Goal: Transaction & Acquisition: Purchase product/service

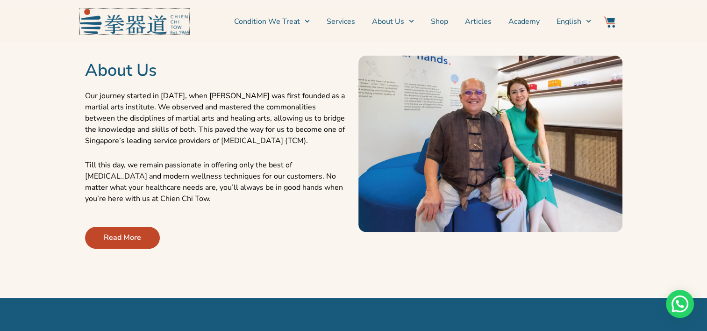
scroll to position [358, 0]
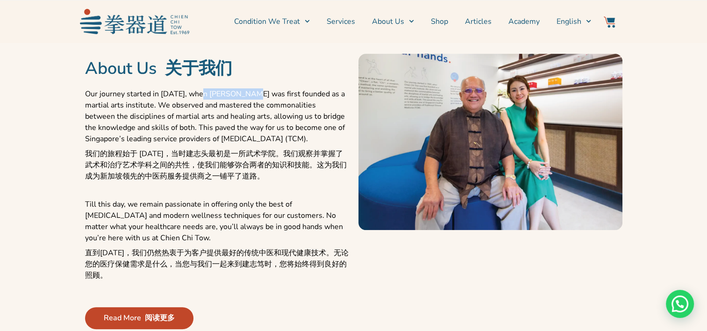
drag, startPoint x: 206, startPoint y: 90, endPoint x: 253, endPoint y: 91, distance: 47.7
click at [253, 91] on p "Our journey started in 1969, when Chien Chi Tow was first founded as a martial …" at bounding box center [217, 136] width 264 height 97
copy p "Chien Chi Tow"
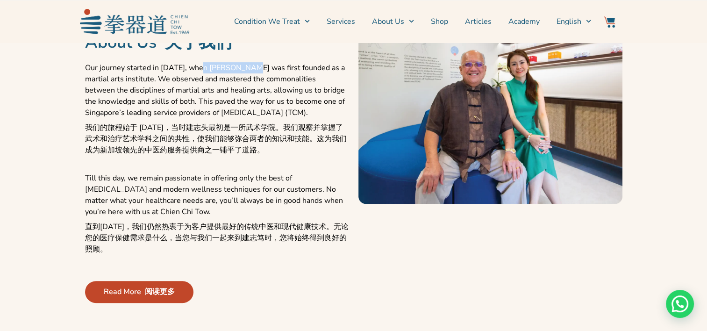
scroll to position [383, 0]
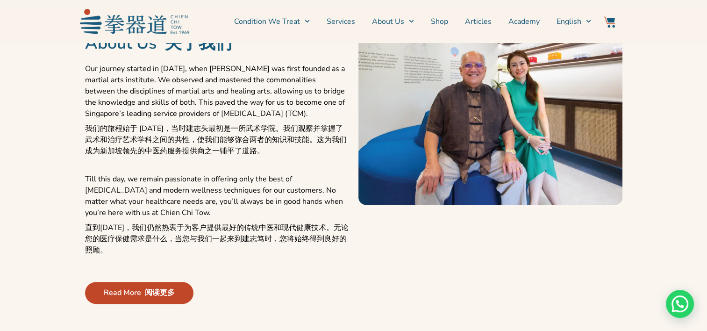
drag, startPoint x: 252, startPoint y: 169, endPoint x: 219, endPoint y: 158, distance: 35.5
click at [252, 160] on p "Our journey started in 1969, when Chien Chi Tow was first founded as a martial …" at bounding box center [217, 111] width 264 height 97
drag, startPoint x: 138, startPoint y: 138, endPoint x: 262, endPoint y: 137, distance: 123.4
click at [262, 137] on font "我们的旅程始于 1969 年，当时建志头最初是一所武术学院。我们观察并掌握了武术和治疗艺术学科之间的共性，使我们能够弥合两者的知识和技能。这为我们成为新加坡领…" at bounding box center [216, 139] width 262 height 33
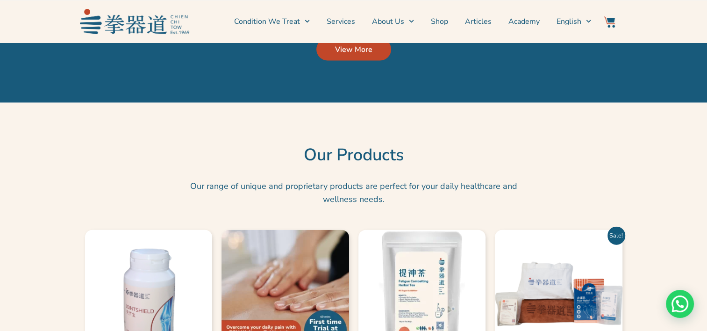
scroll to position [2212, 0]
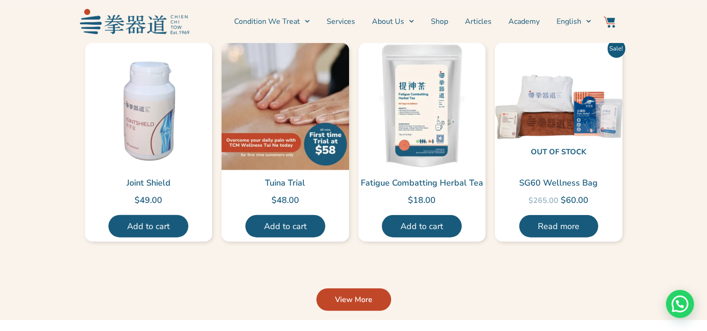
click at [378, 309] on link "View More" at bounding box center [353, 299] width 75 height 22
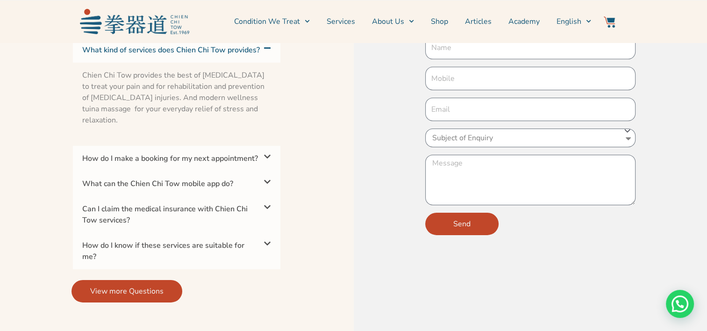
scroll to position [2960, 0]
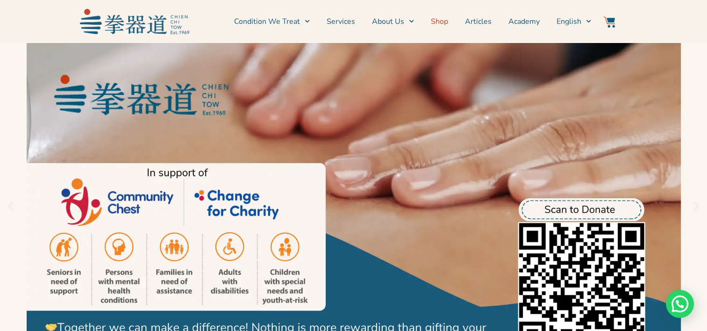
click at [436, 16] on link "Shop" at bounding box center [439, 21] width 17 height 23
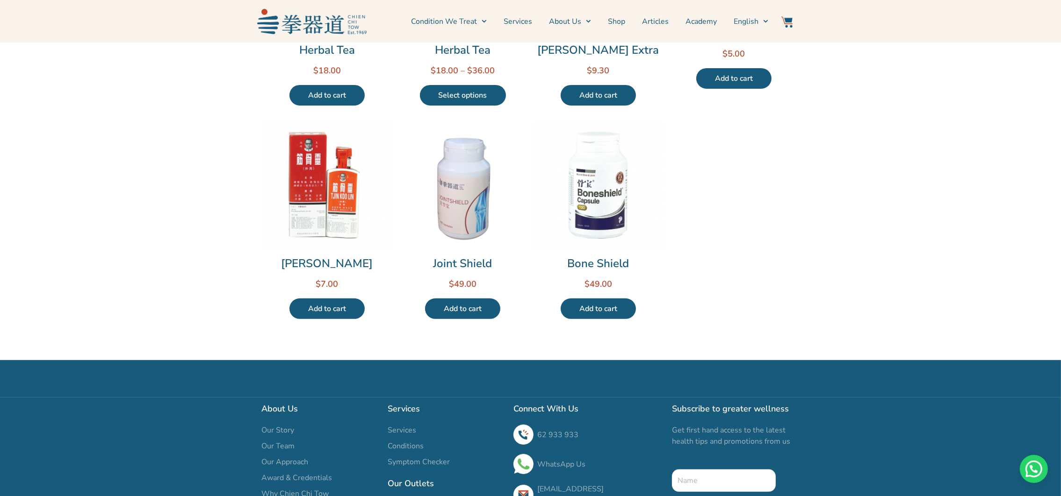
scroll to position [474, 0]
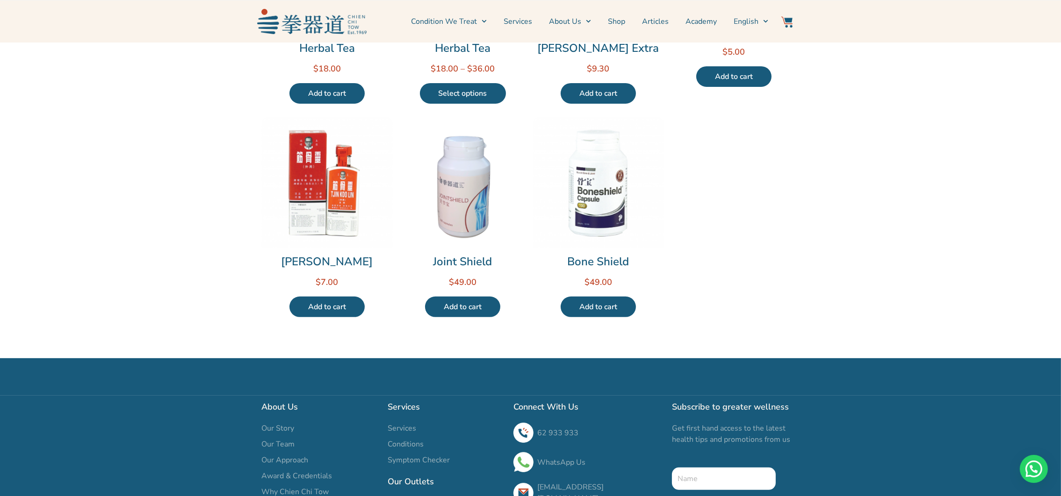
click at [336, 32] on img at bounding box center [311, 21] width 109 height 25
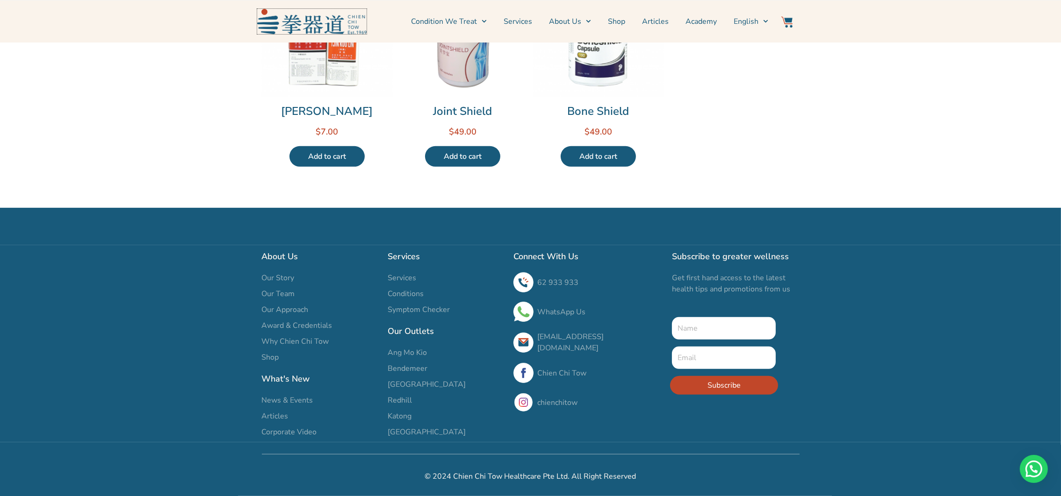
scroll to position [641, 0]
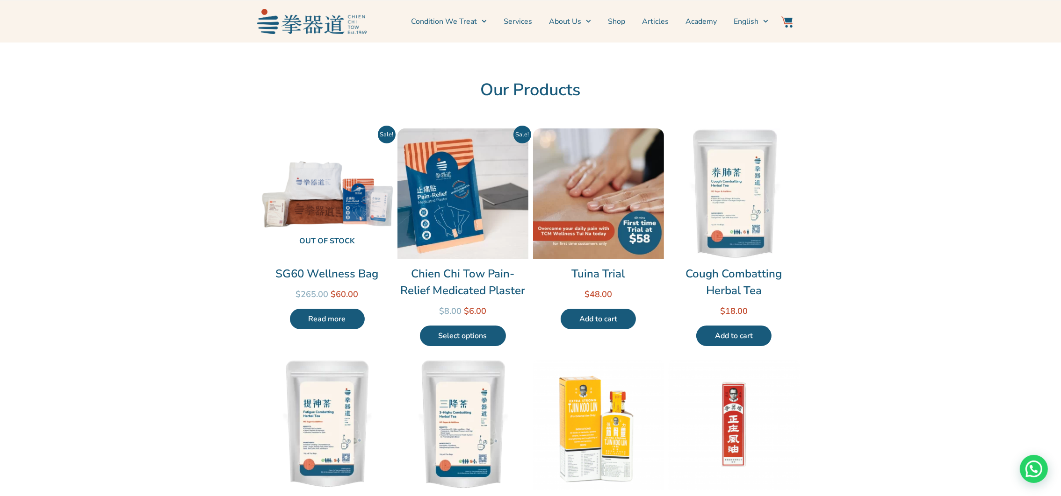
click at [613, 20] on link "Shop" at bounding box center [616, 21] width 17 height 23
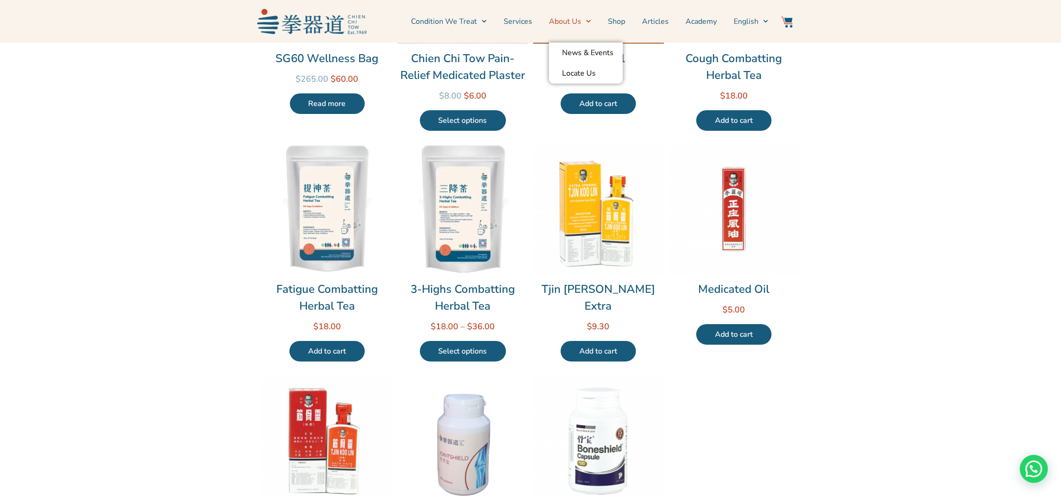
scroll to position [383, 0]
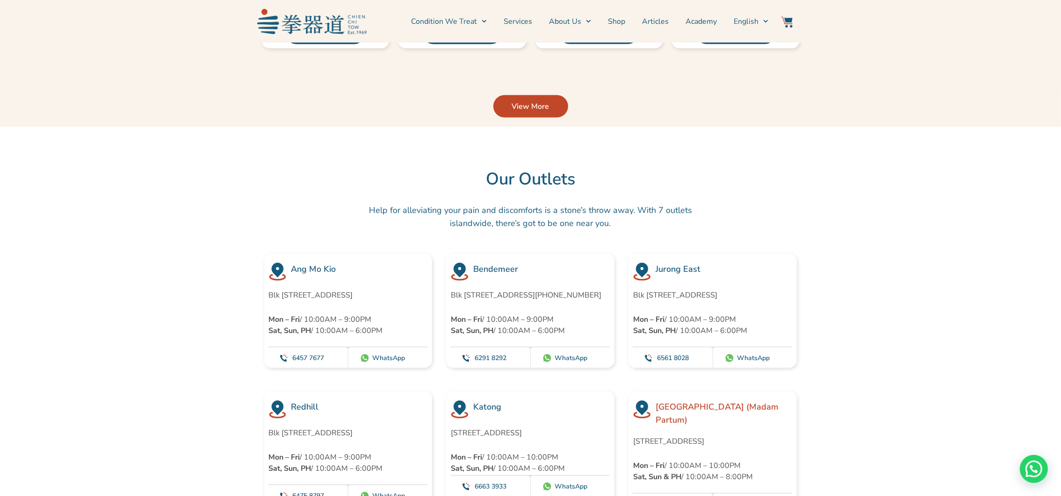
scroll to position [2405, 0]
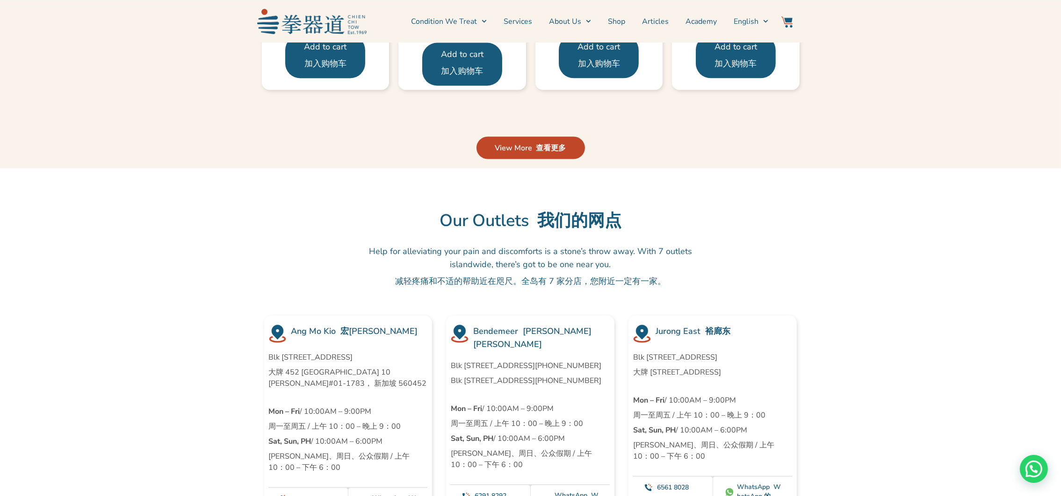
drag, startPoint x: 517, startPoint y: 380, endPoint x: 446, endPoint y: 363, distance: 73.0
click at [446, 363] on div "Bendemeer [PERSON_NAME][PERSON_NAME] Blk [STREET_ADDRESS][PHONE_NUMBER] Blk [ST…" at bounding box center [530, 417] width 168 height 202
copy p "Blk [STREET_ADDRESS][PHONE_NUMBER]"
